Goal: Task Accomplishment & Management: Manage account settings

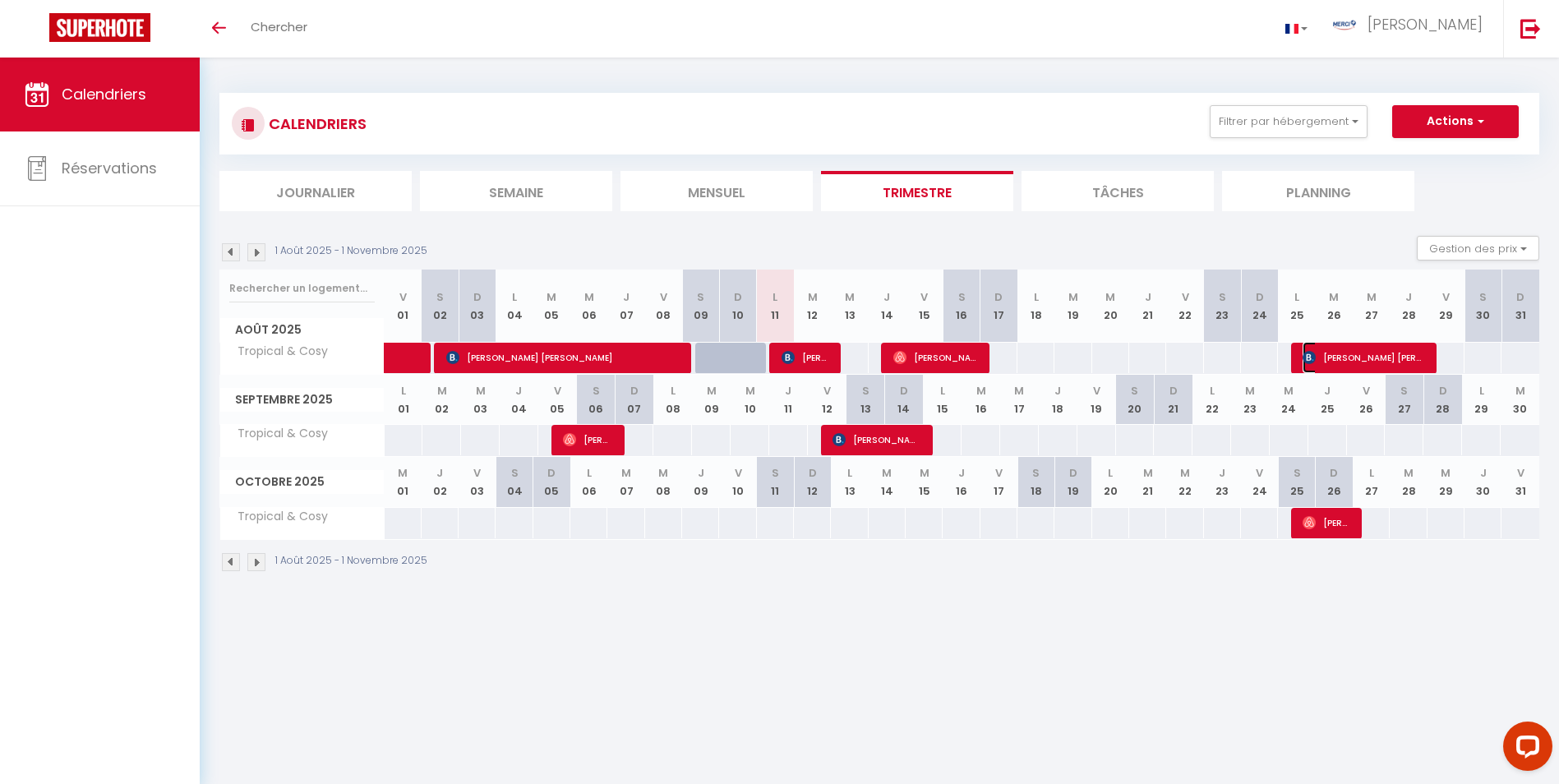
click at [1308, 353] on img at bounding box center [1309, 357] width 13 height 13
select select "OK"
select select "0"
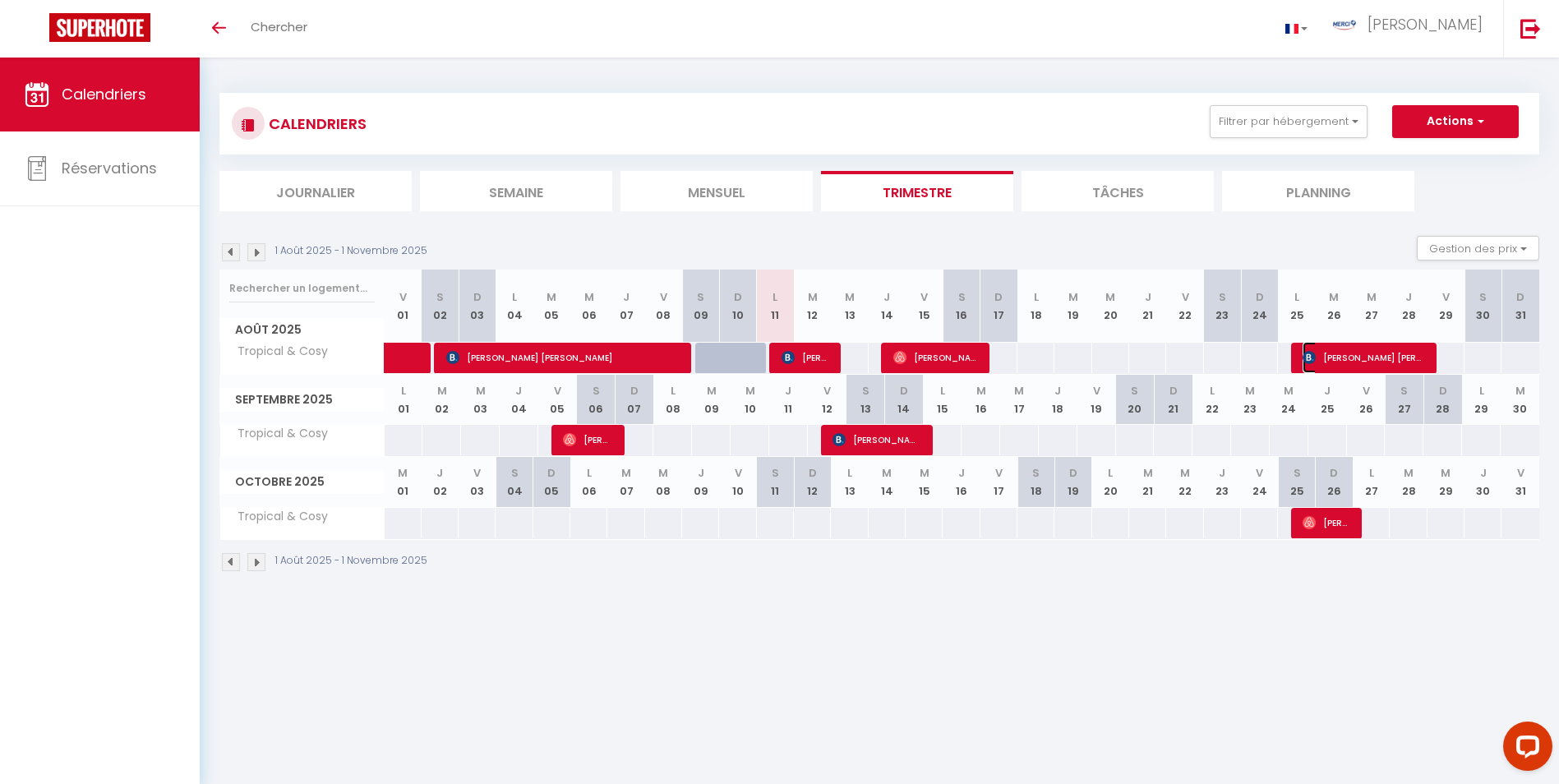
select select "1"
select select
select select "28318"
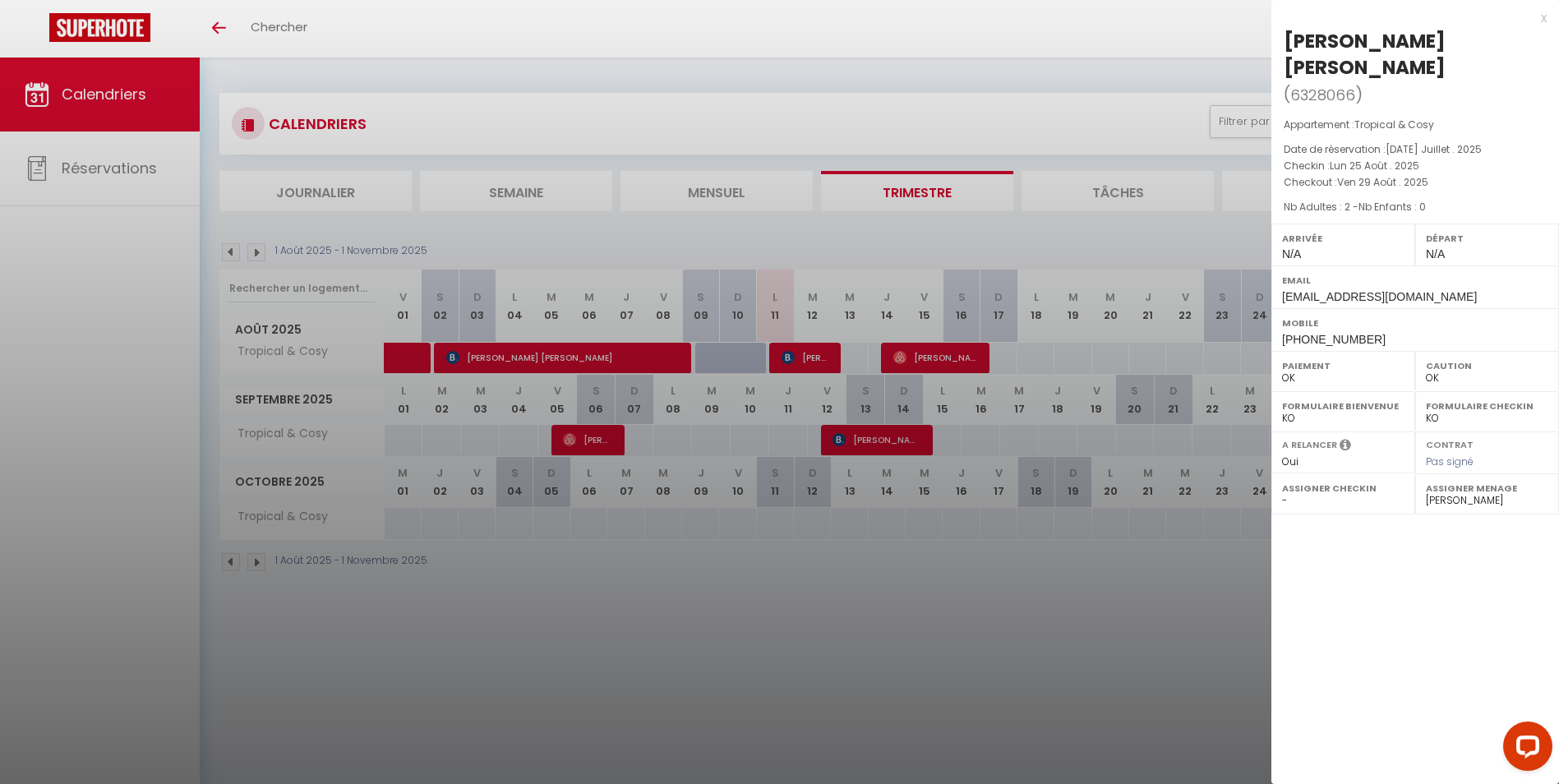
click at [1184, 695] on div at bounding box center [780, 392] width 1559 height 784
